Goal: Find specific page/section: Find specific page/section

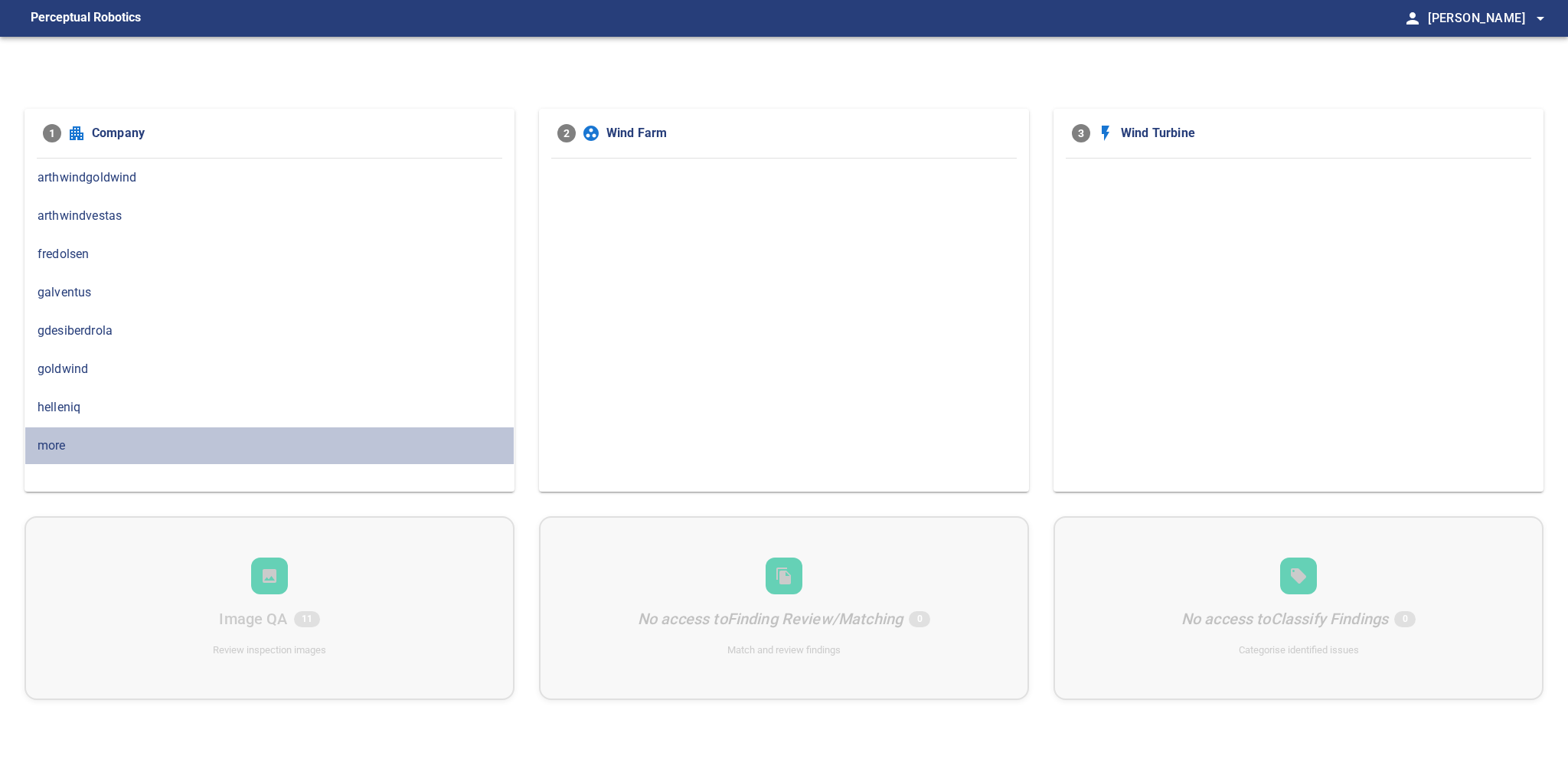
click at [68, 445] on span "more" at bounding box center [270, 445] width 464 height 18
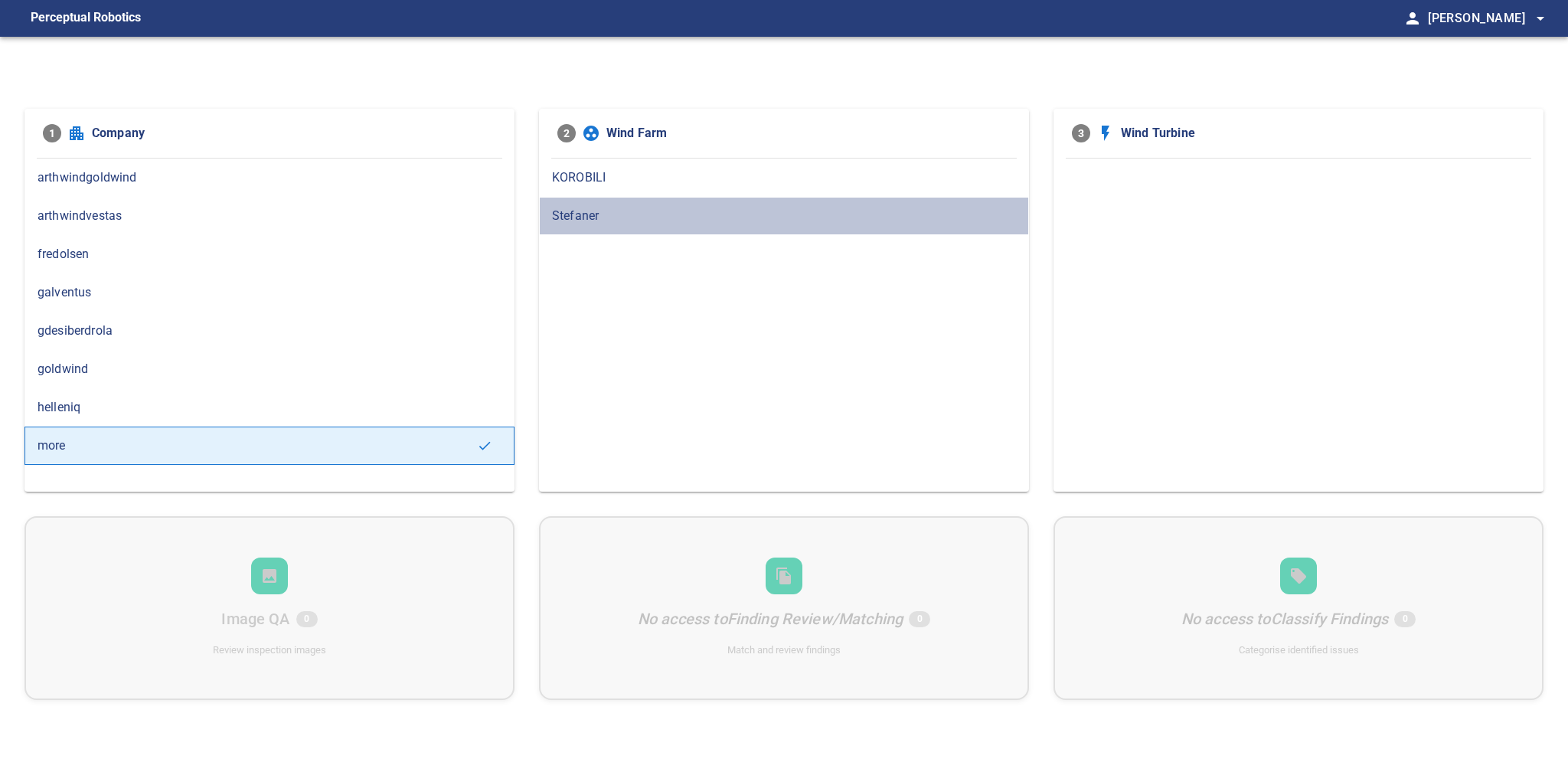
click at [583, 210] on span "Stefaner" at bounding box center [784, 216] width 464 height 18
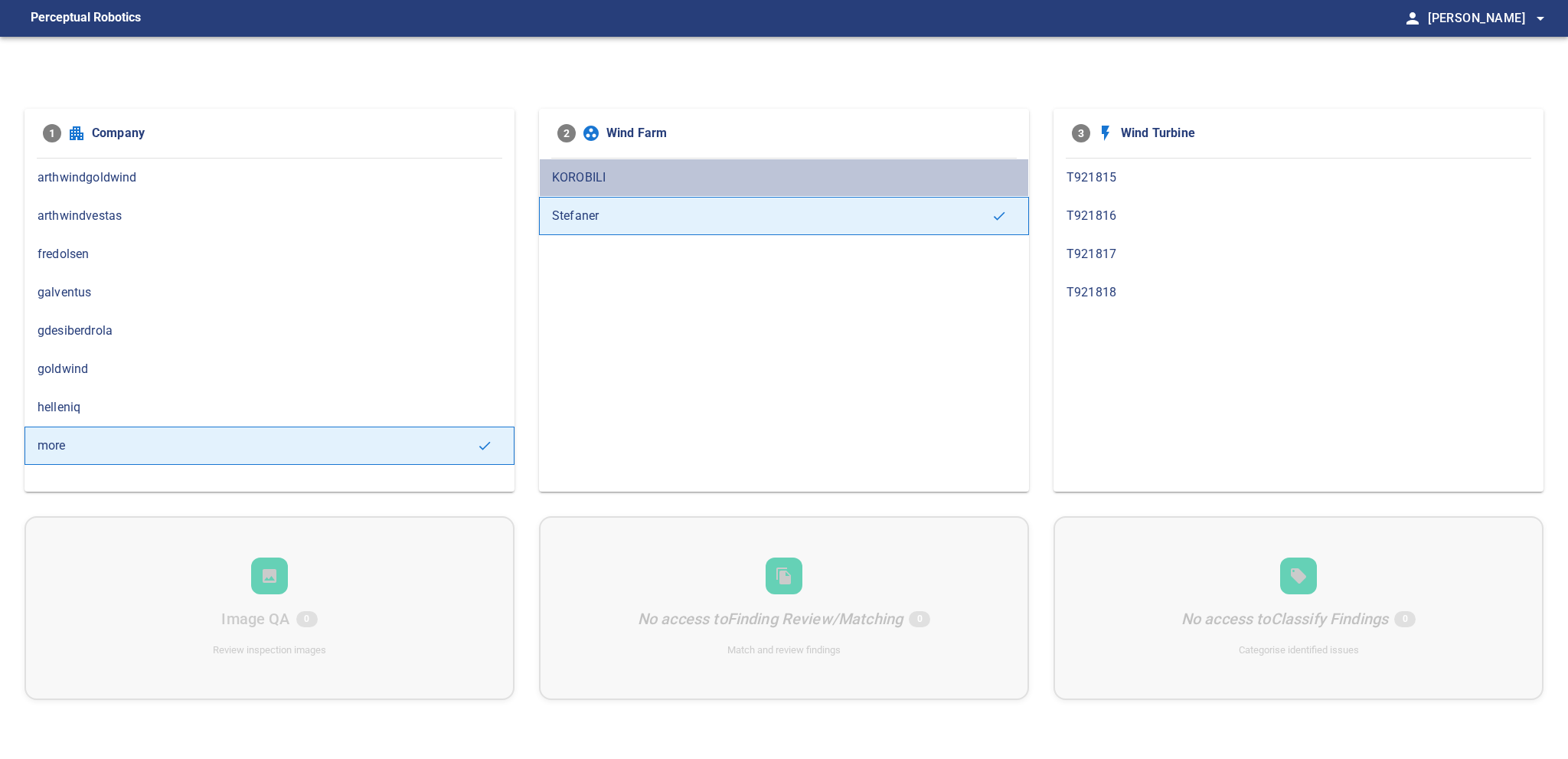
click at [596, 168] on span "KOROBILI" at bounding box center [784, 177] width 464 height 18
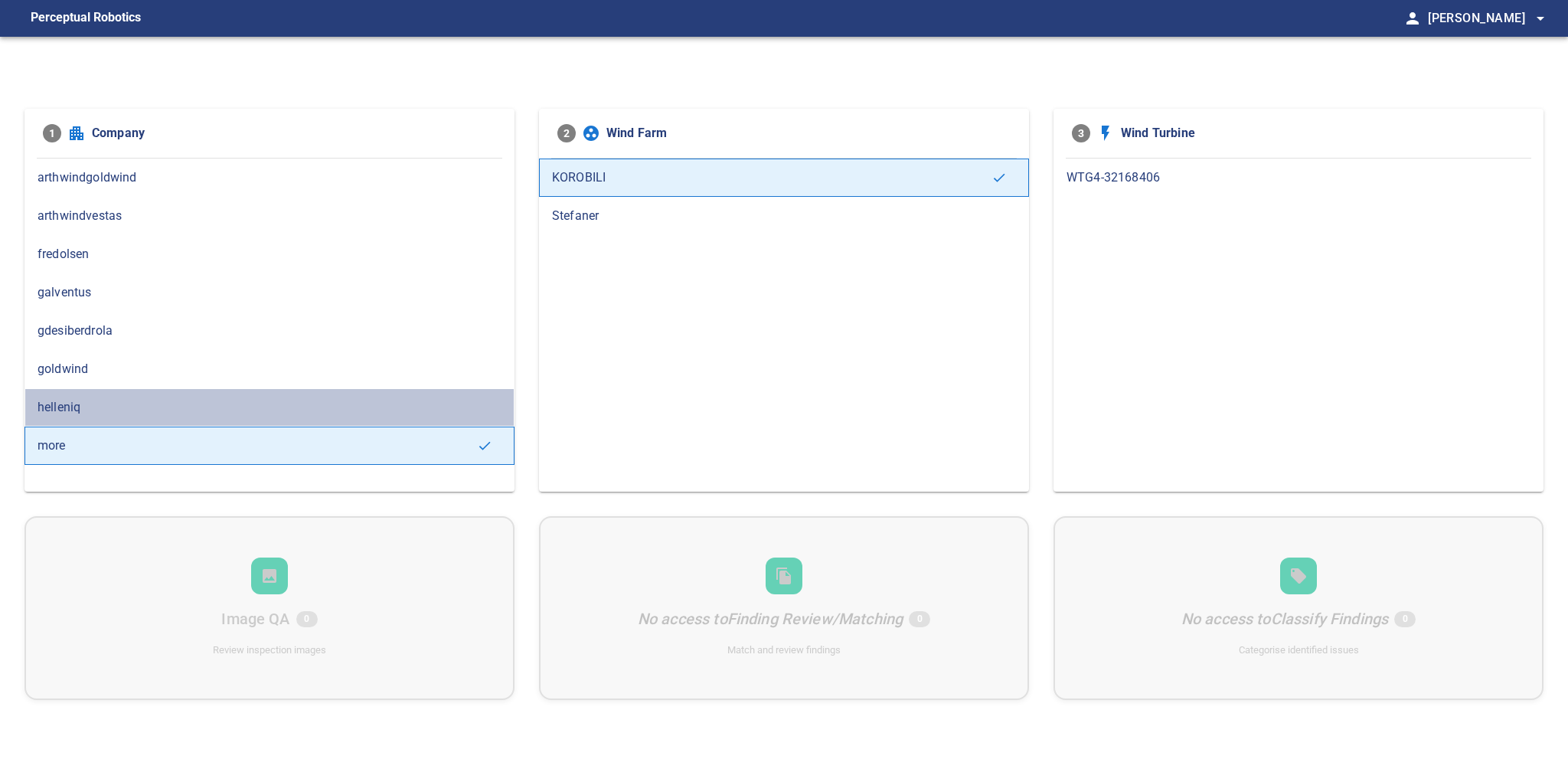
click at [65, 398] on span "helleniq" at bounding box center [270, 407] width 464 height 18
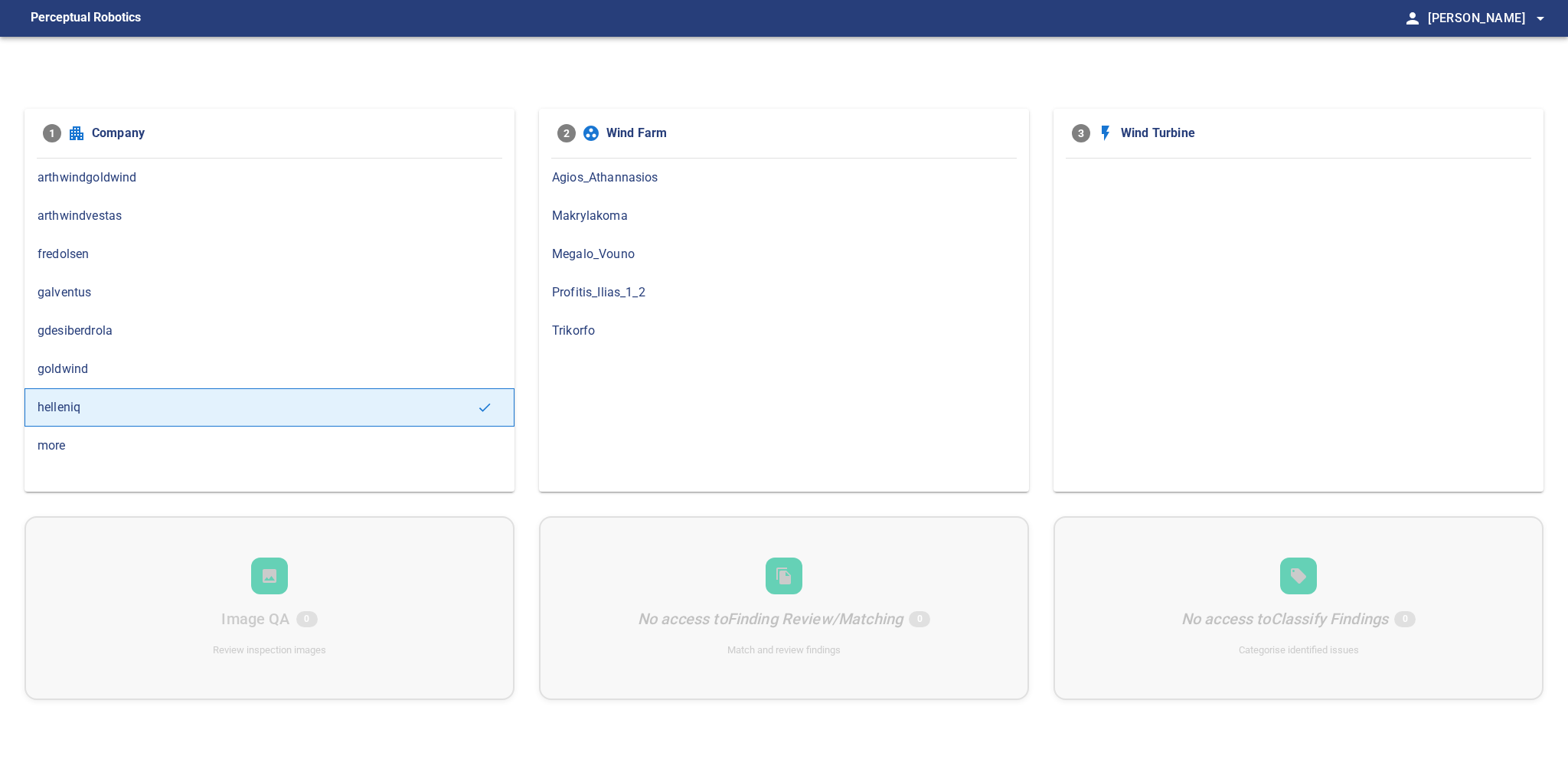
click at [95, 333] on span "gdesiberdrola" at bounding box center [270, 331] width 464 height 18
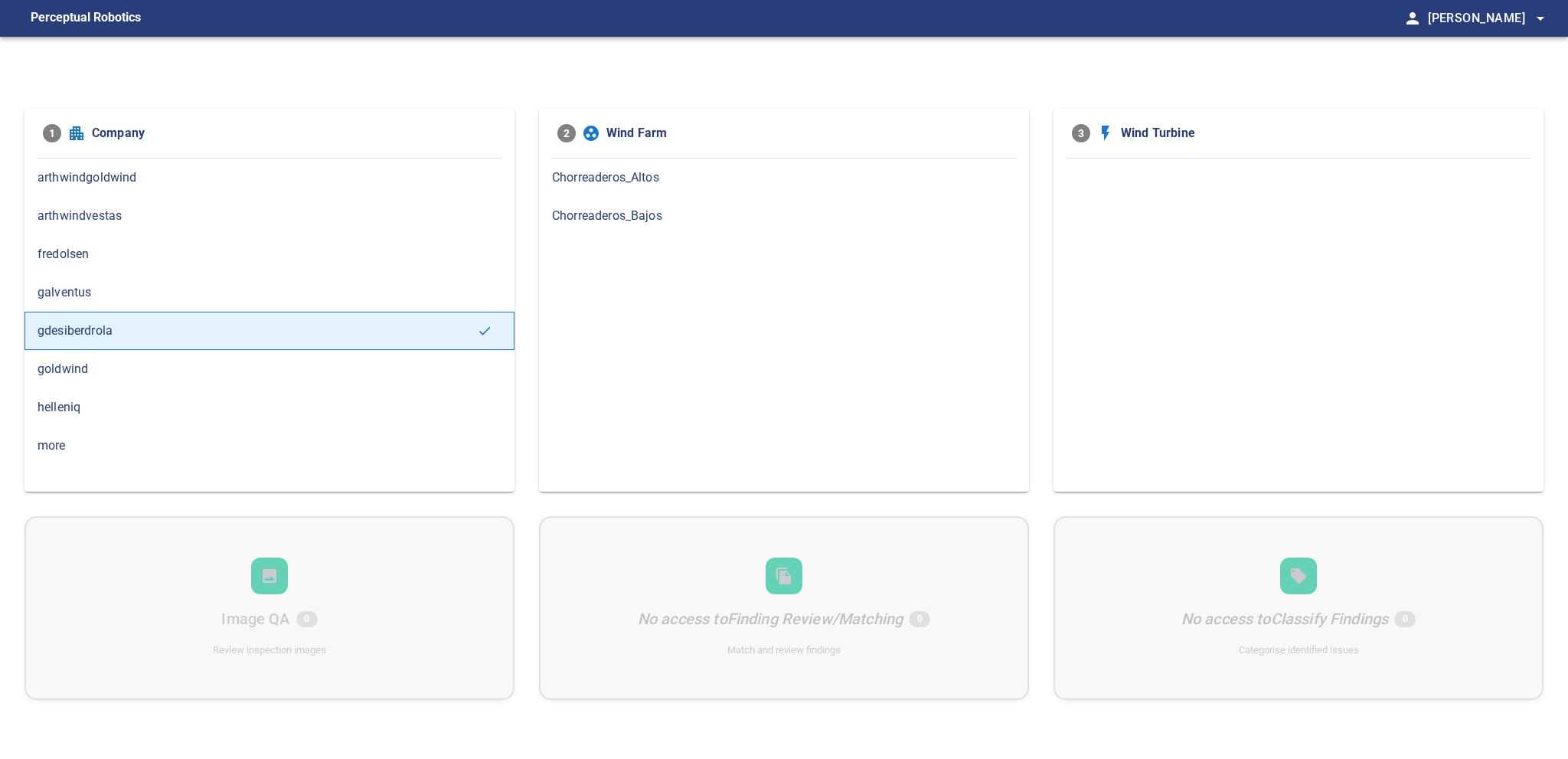
click at [609, 217] on span "Chorreaderos_Bajos" at bounding box center [784, 216] width 464 height 18
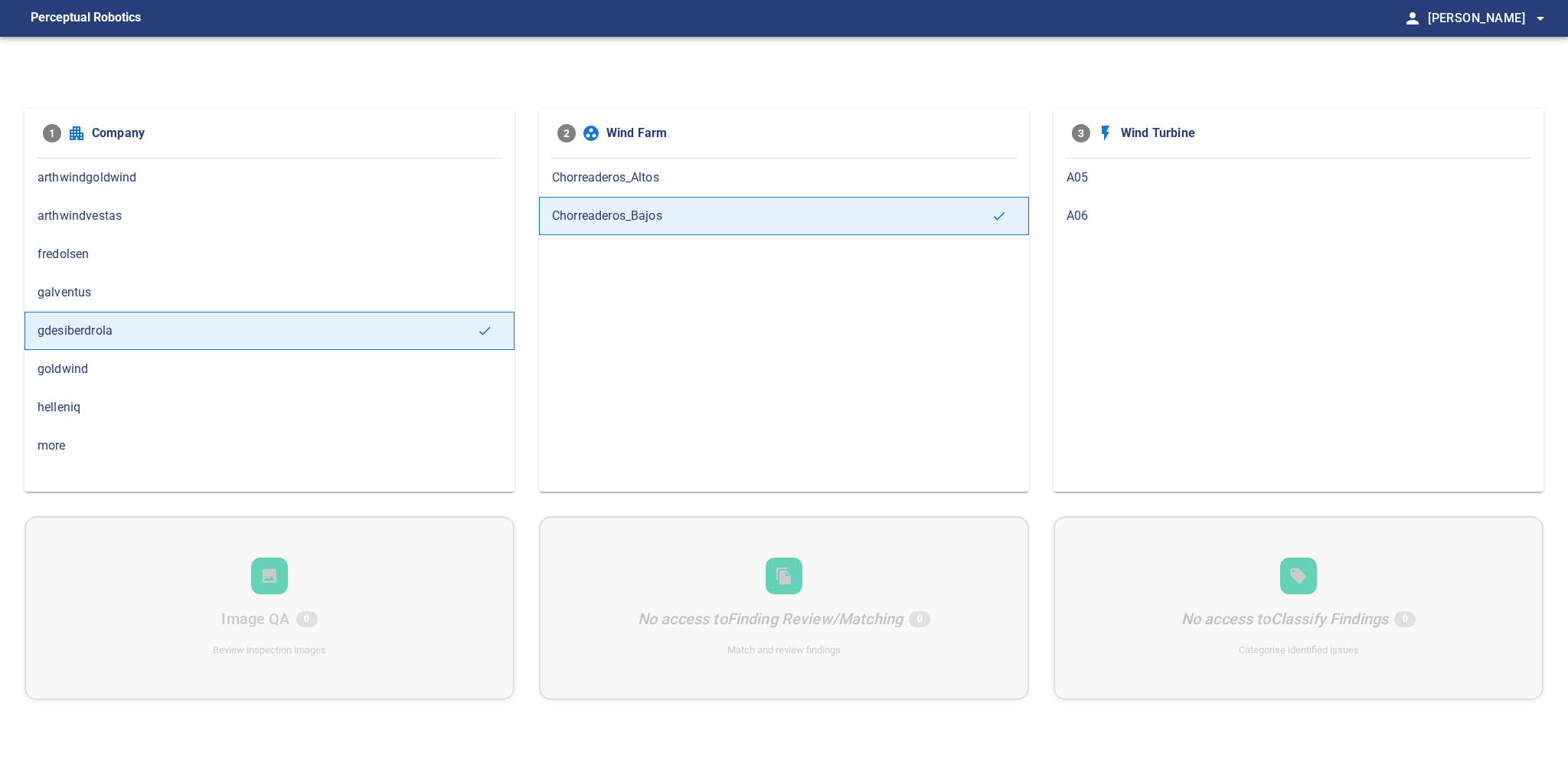
click at [626, 183] on span "Chorreaderos_Altos" at bounding box center [784, 177] width 464 height 18
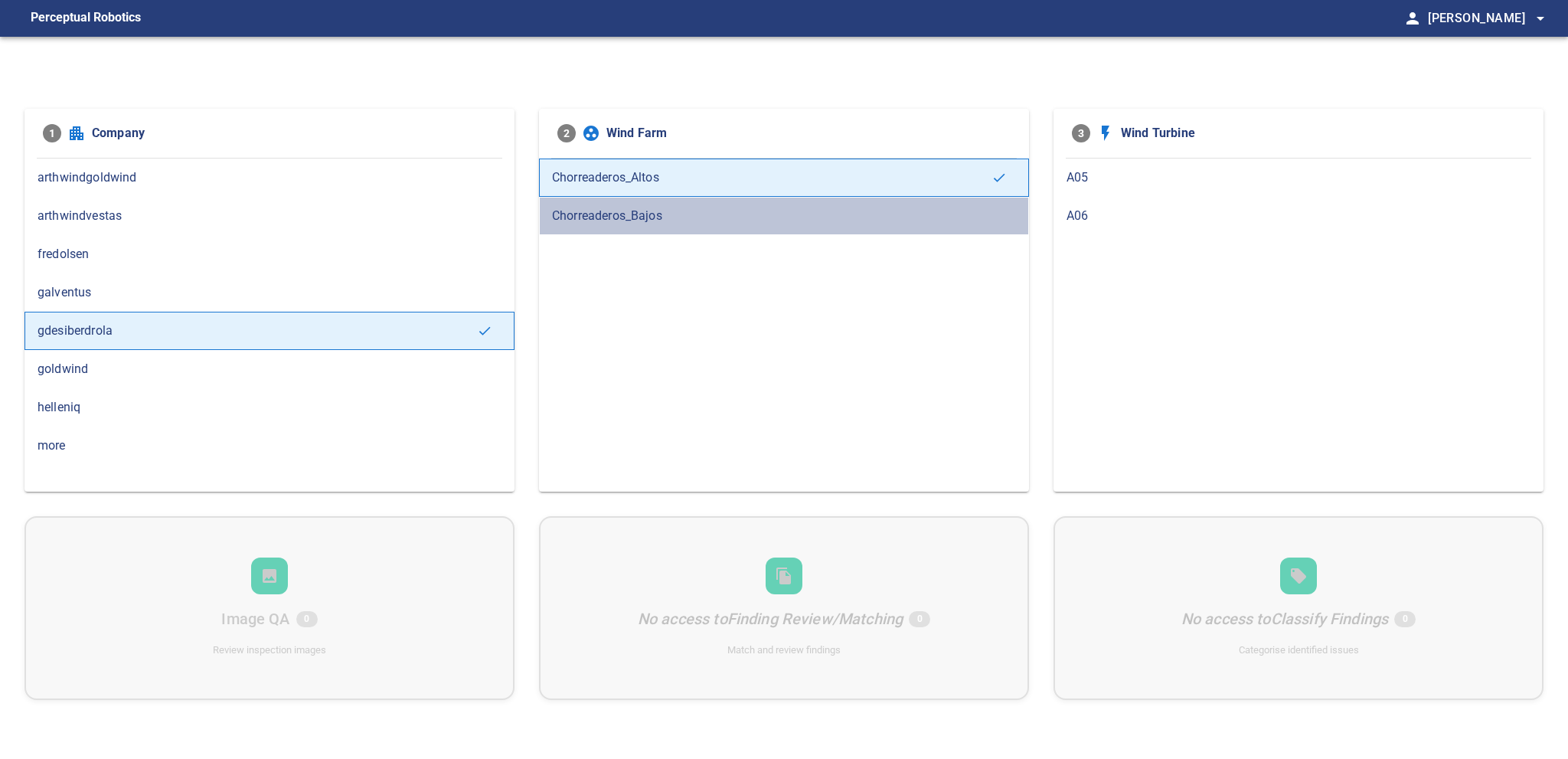
click at [575, 217] on span "Chorreaderos_Bajos" at bounding box center [784, 216] width 464 height 18
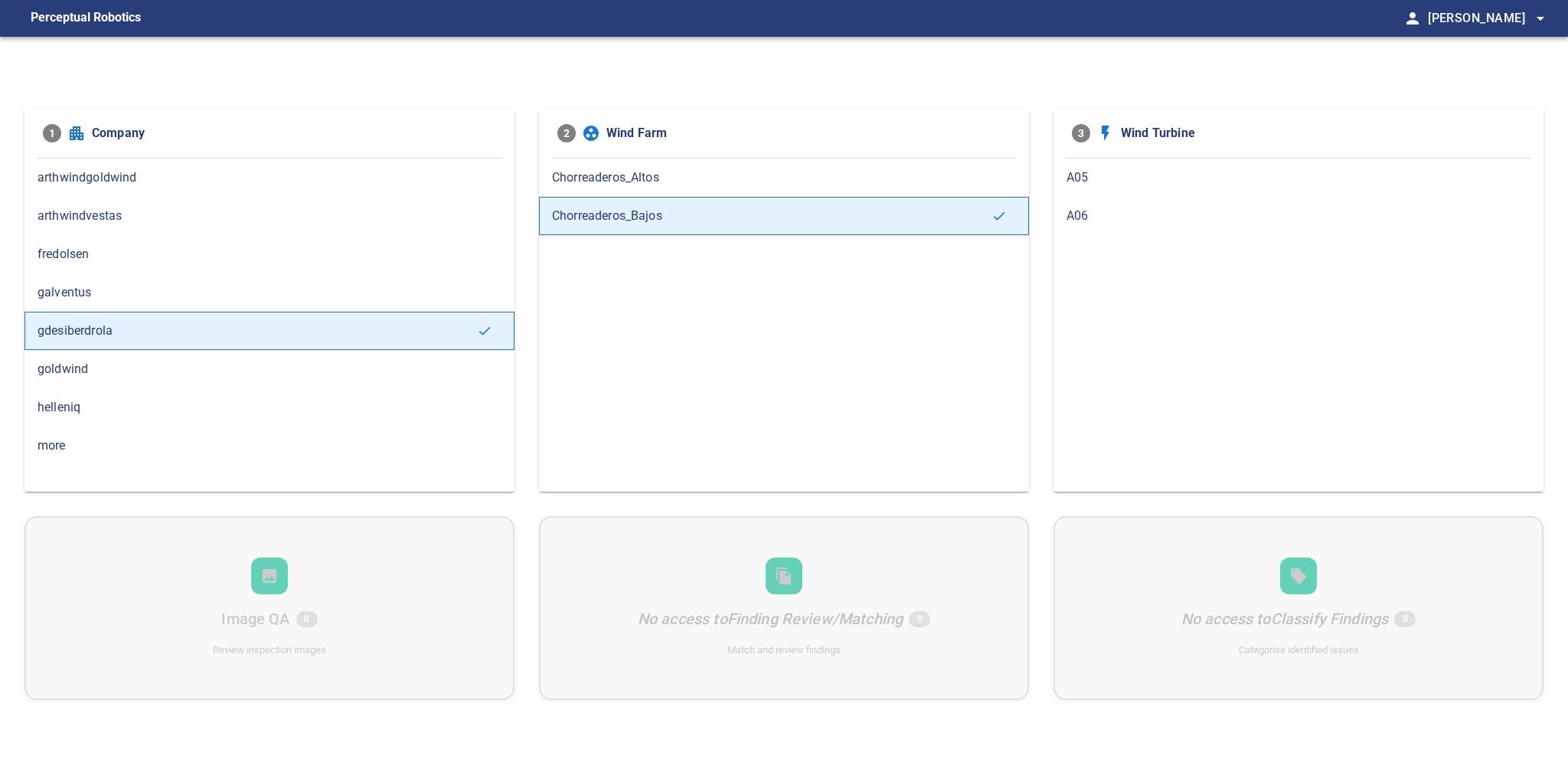
click at [634, 179] on span "Chorreaderos_Altos" at bounding box center [784, 177] width 464 height 18
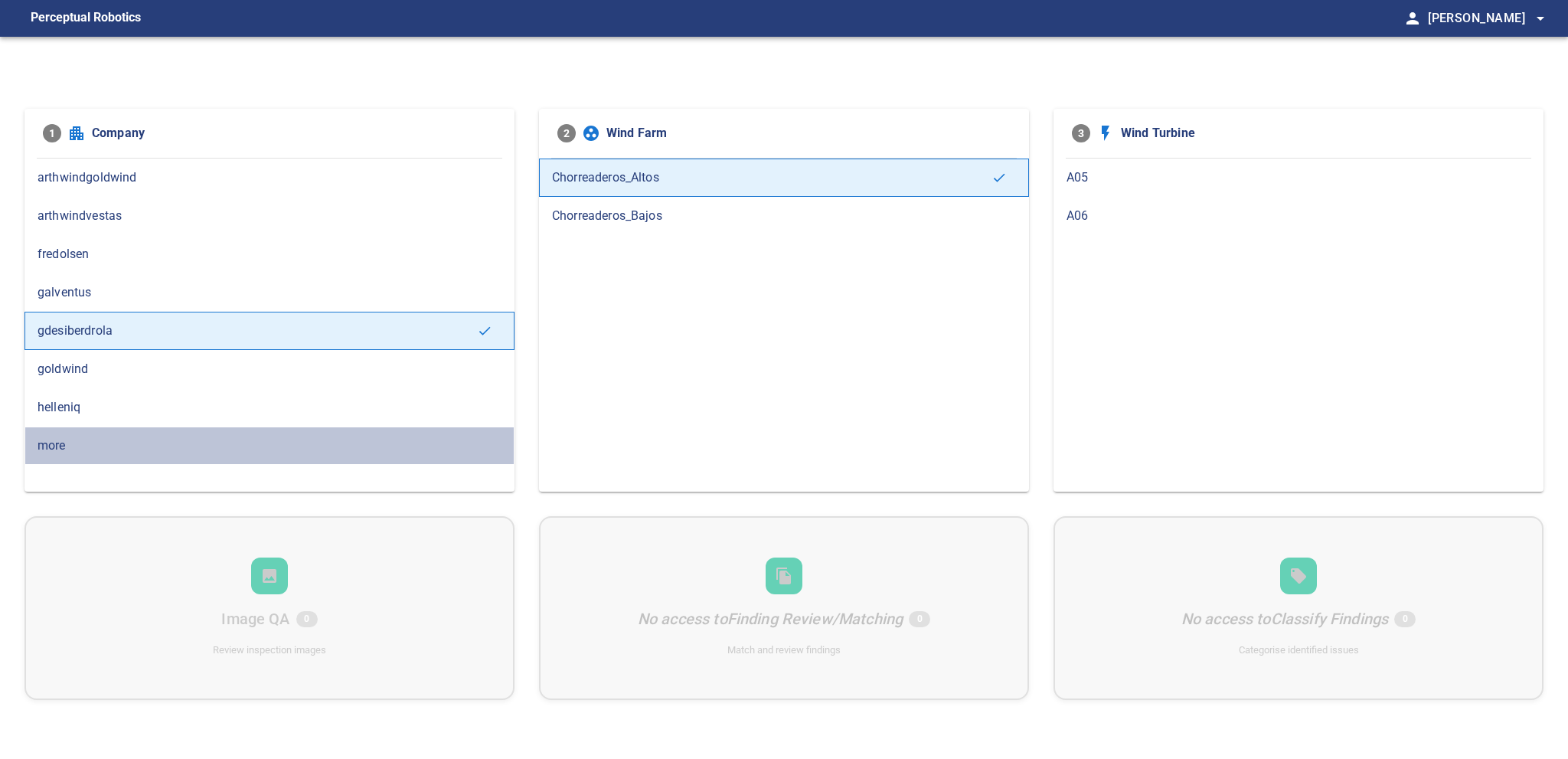
click at [56, 444] on span "more" at bounding box center [270, 445] width 464 height 18
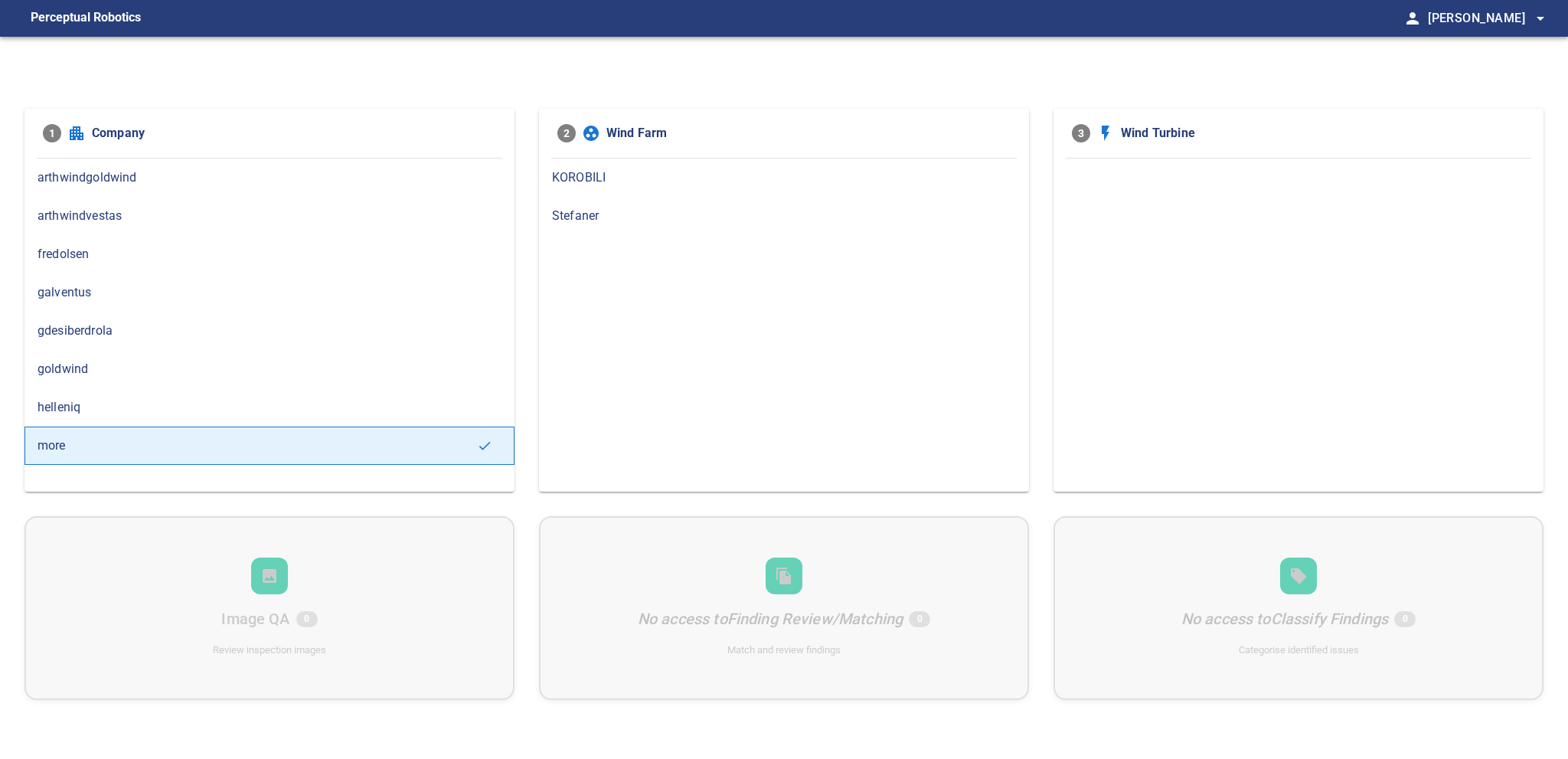
click at [583, 171] on span "KOROBILI" at bounding box center [784, 177] width 464 height 18
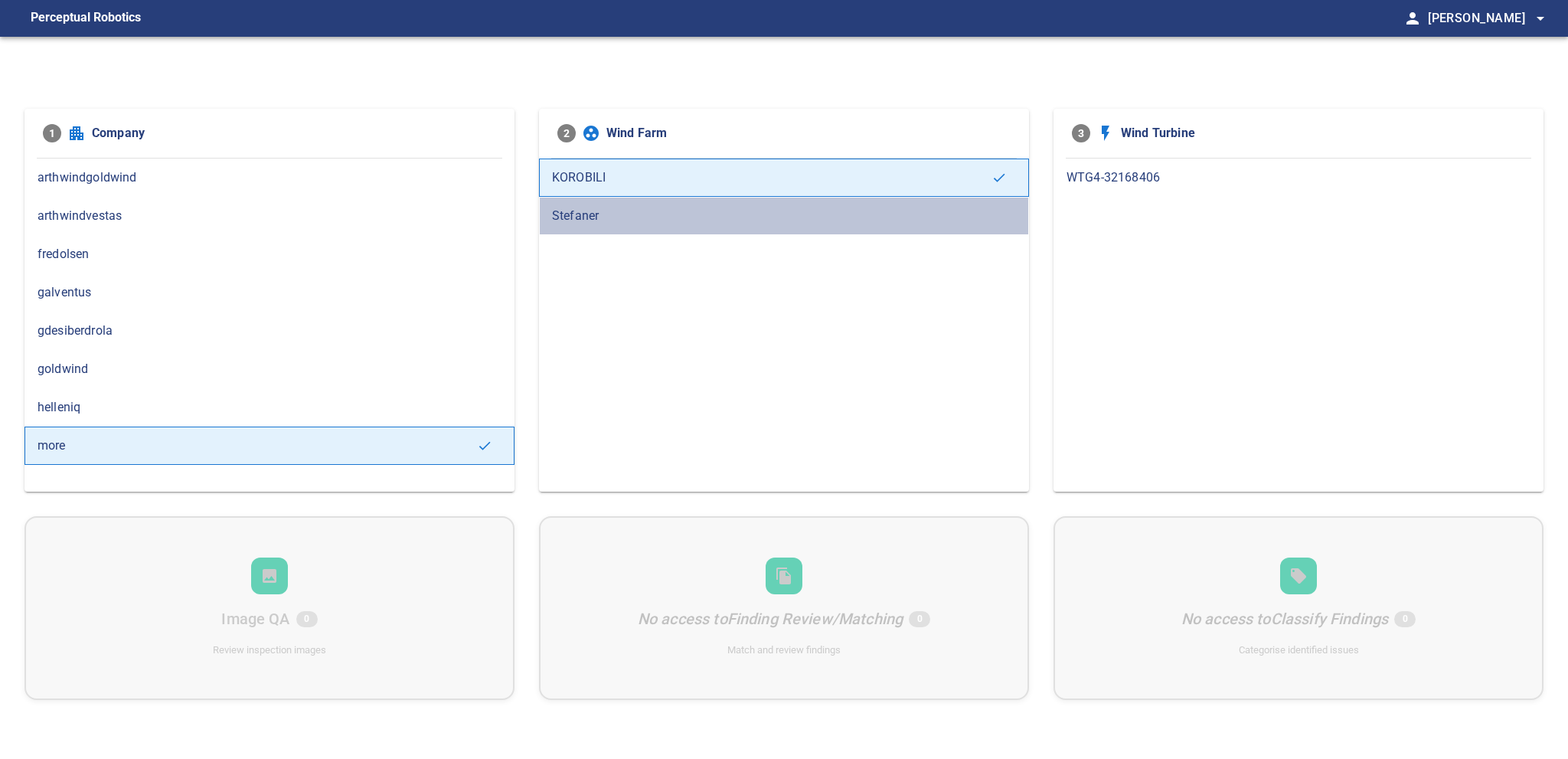
click at [570, 207] on span "Stefaner" at bounding box center [784, 216] width 464 height 18
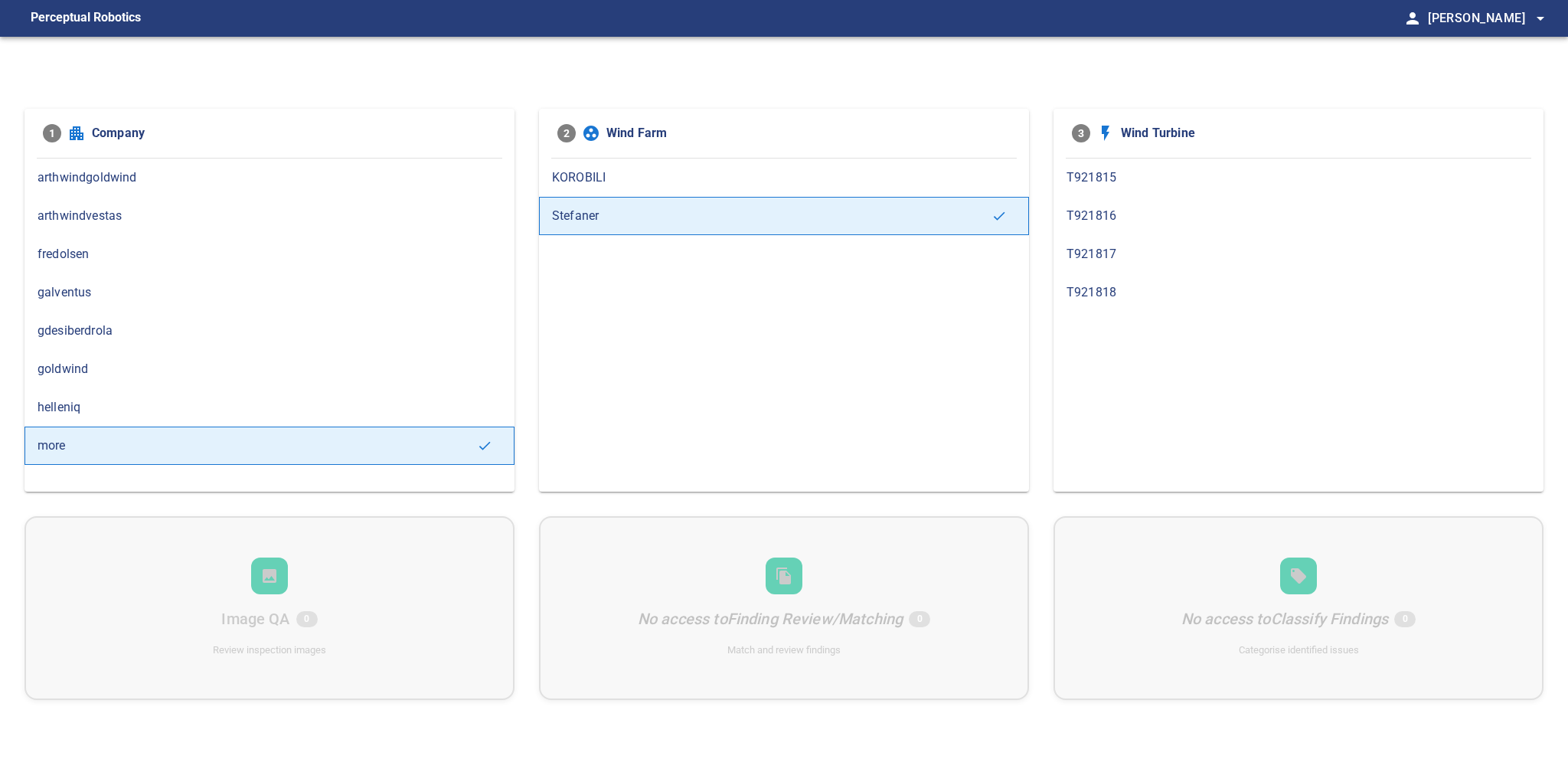
click at [577, 183] on span "KOROBILI" at bounding box center [784, 177] width 464 height 18
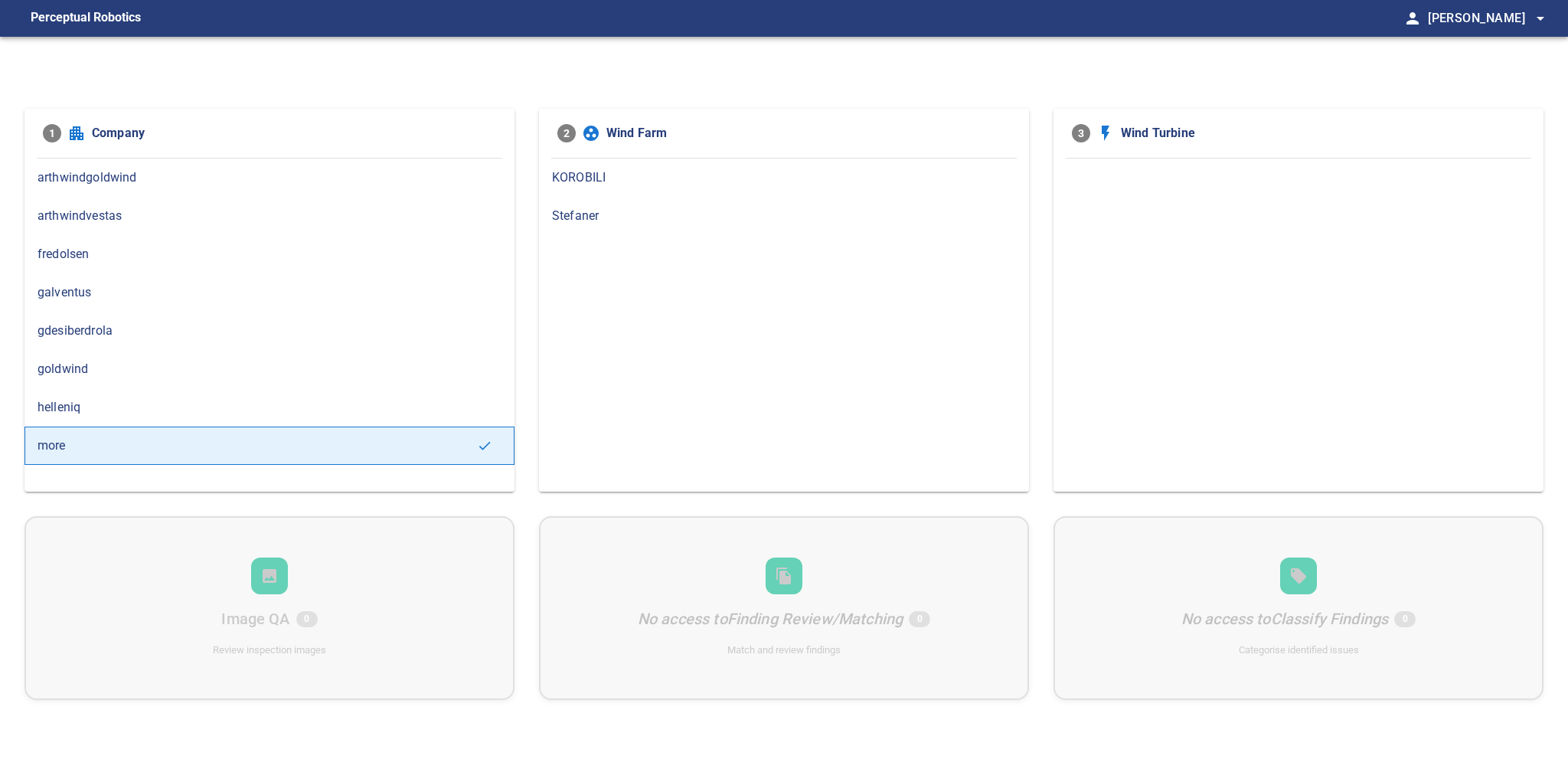
click at [132, 183] on span "arthwindgoldwind" at bounding box center [270, 177] width 464 height 18
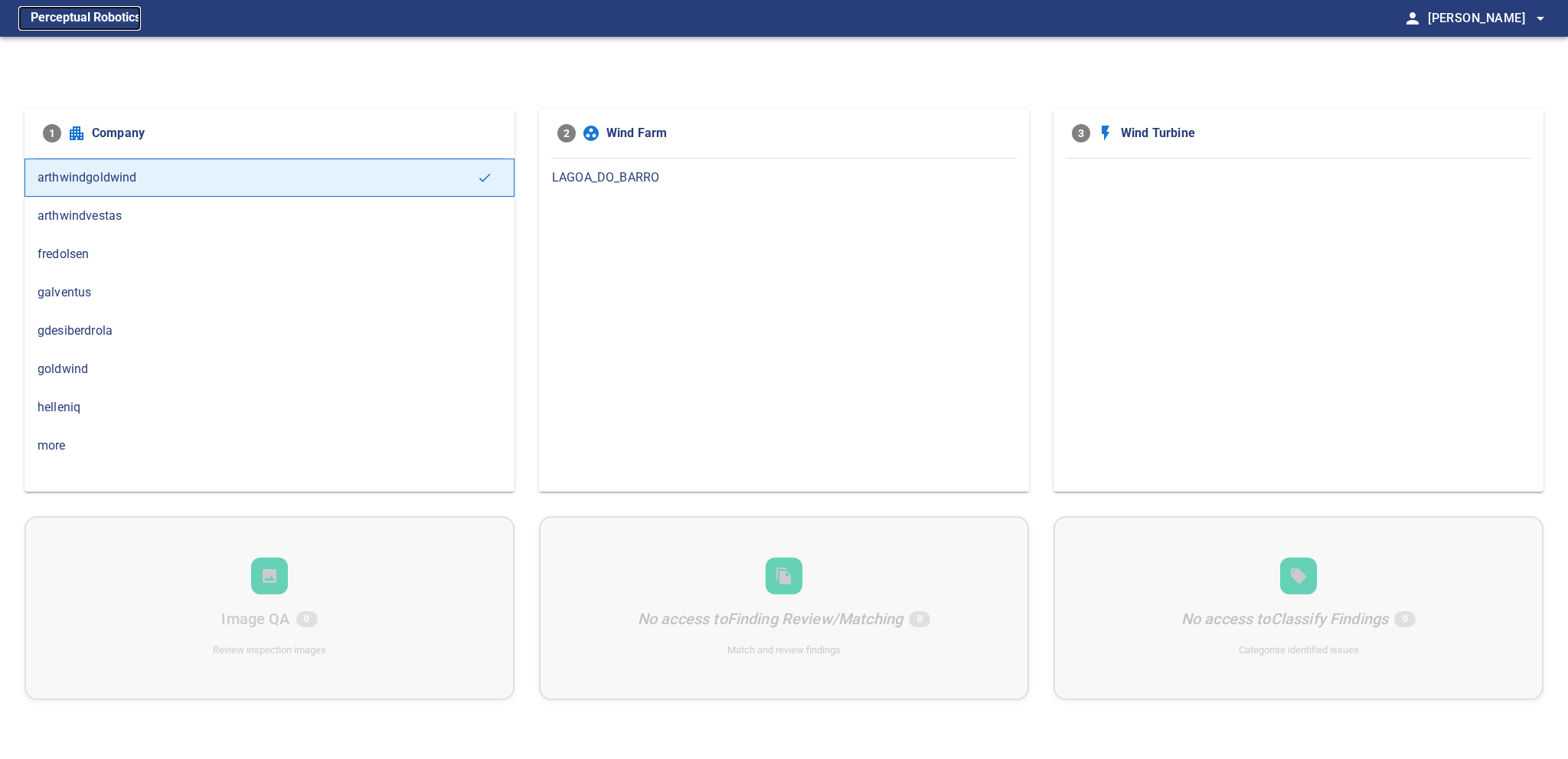
click at [98, 12] on figcaption "Perceptual Robotics" at bounding box center [85, 18] width 110 height 25
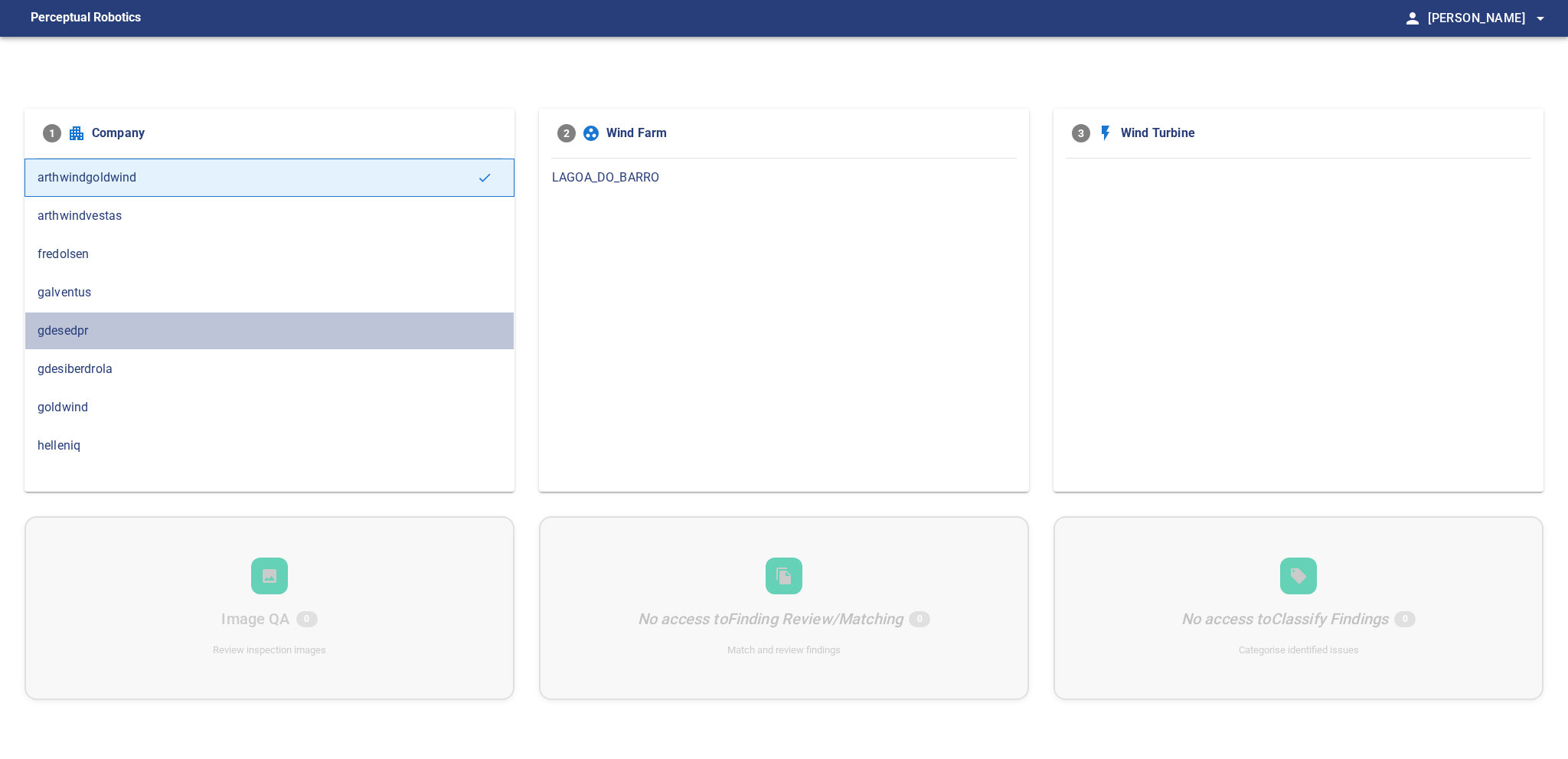
click at [89, 327] on span "gdesedpr" at bounding box center [270, 331] width 464 height 18
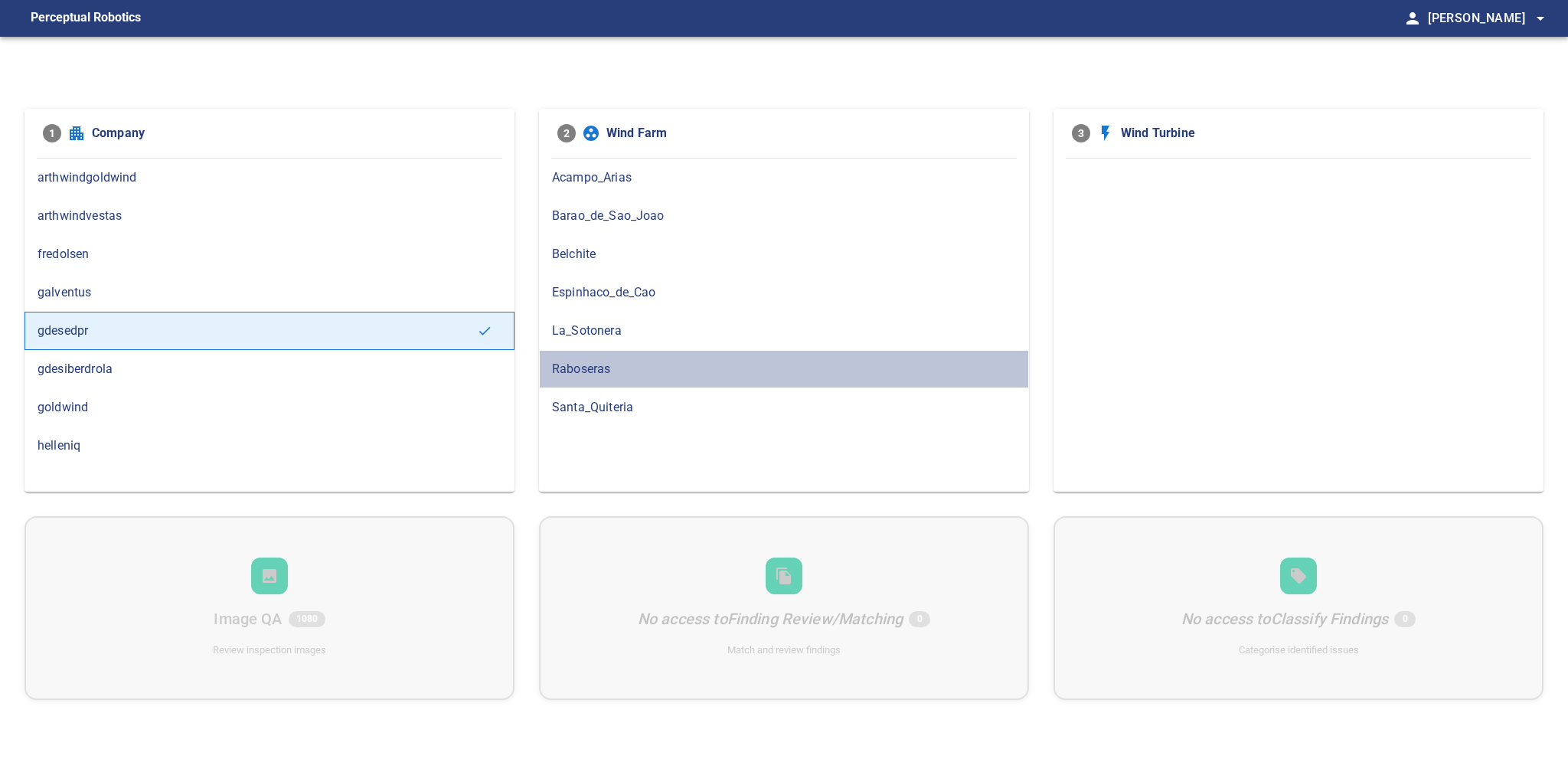
click at [575, 370] on span "Raboseras" at bounding box center [784, 369] width 464 height 18
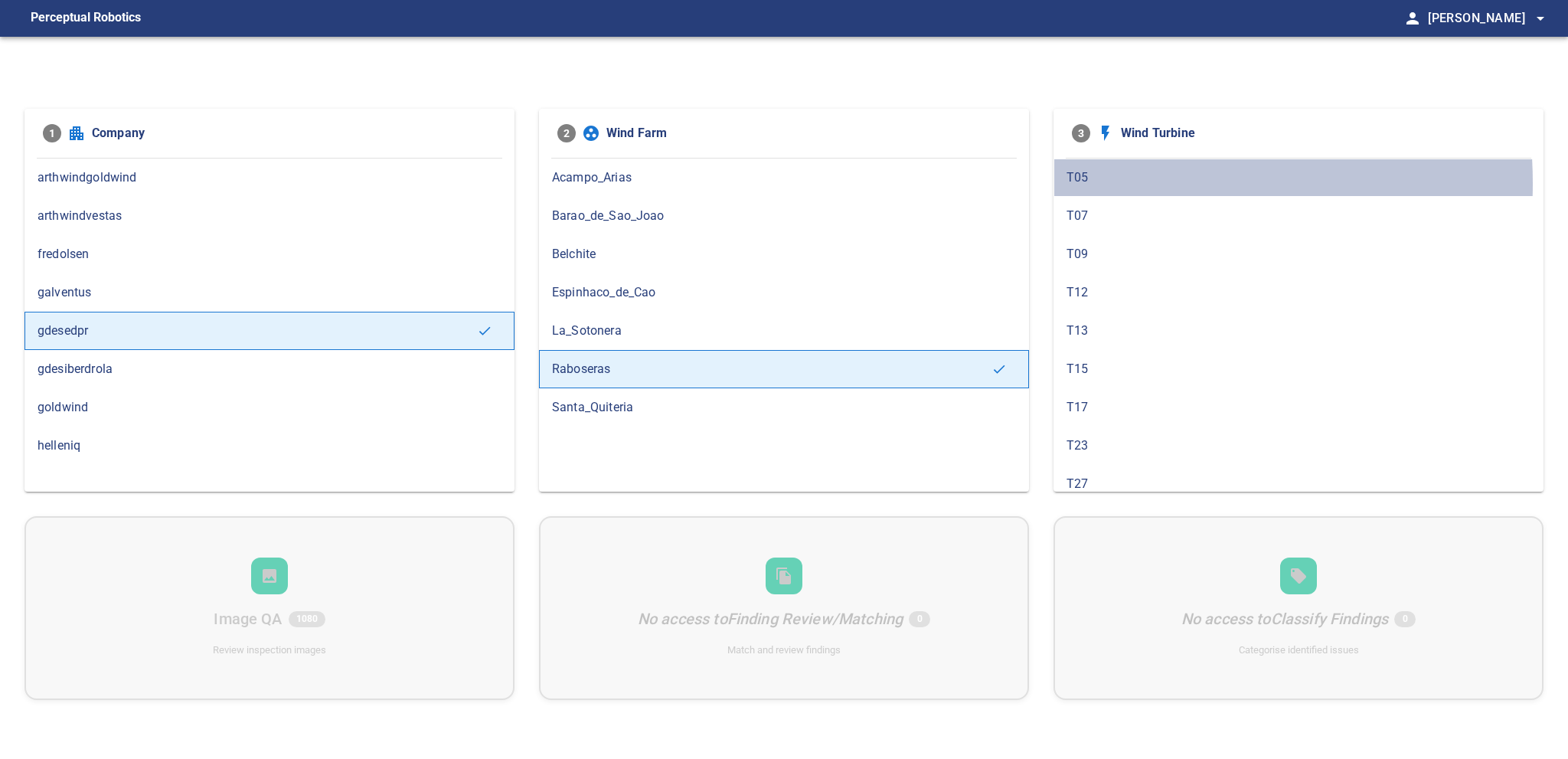
click at [1090, 183] on span "T05" at bounding box center [1298, 177] width 464 height 18
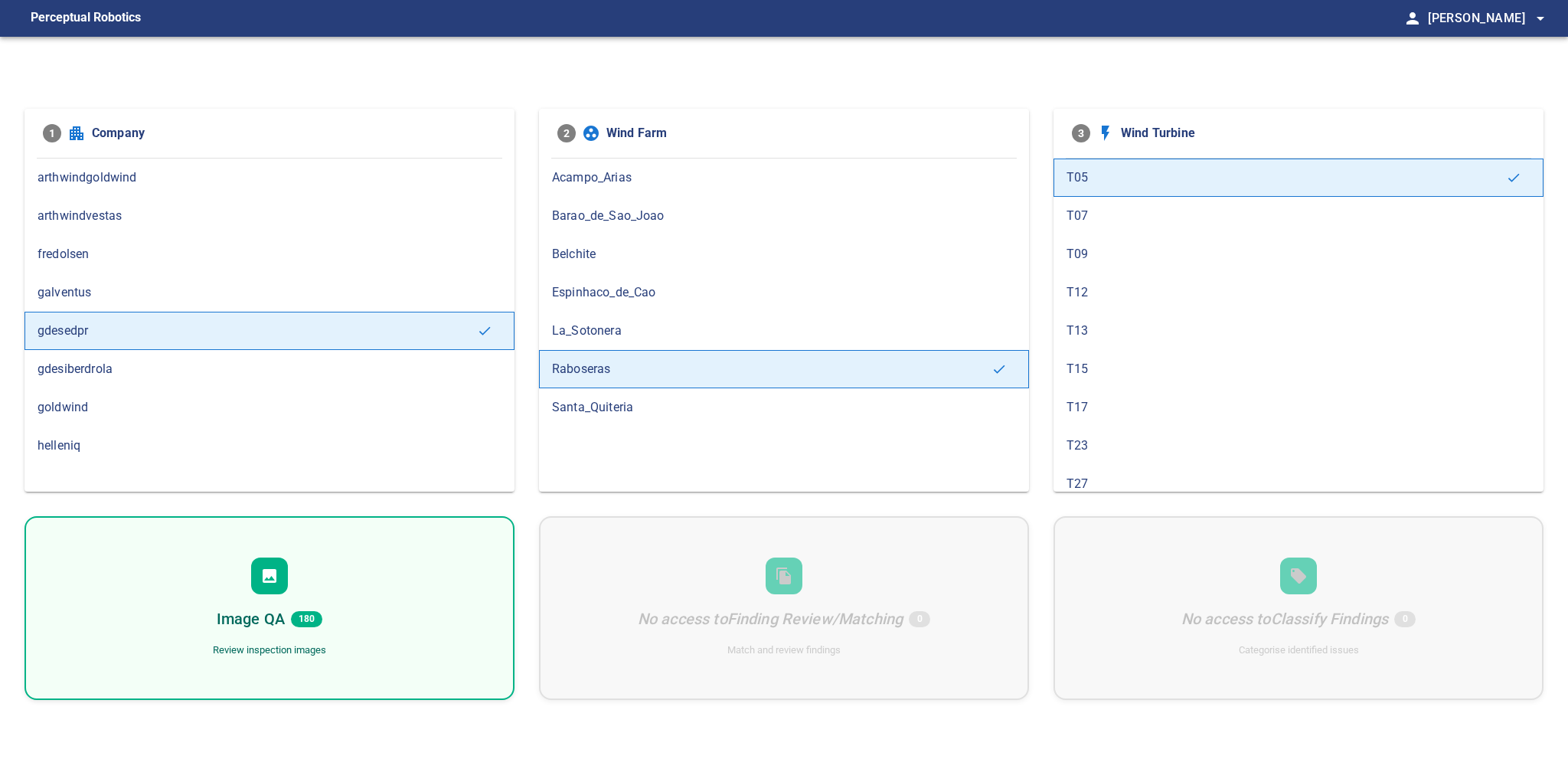
click at [343, 622] on div "Image QA 180 Review inspection images" at bounding box center [270, 607] width 490 height 184
